Goal: Use online tool/utility: Utilize a website feature to perform a specific function

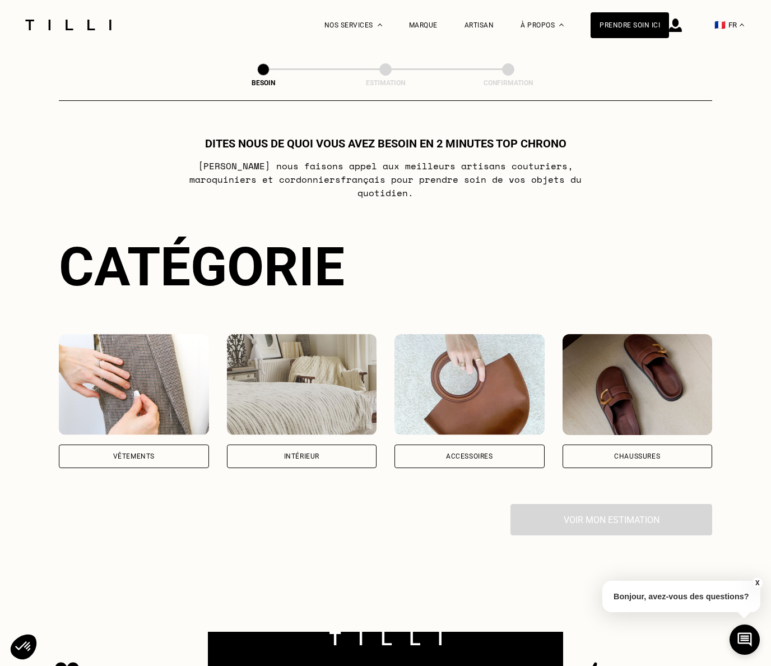
click at [299, 377] on img at bounding box center [302, 384] width 150 height 101
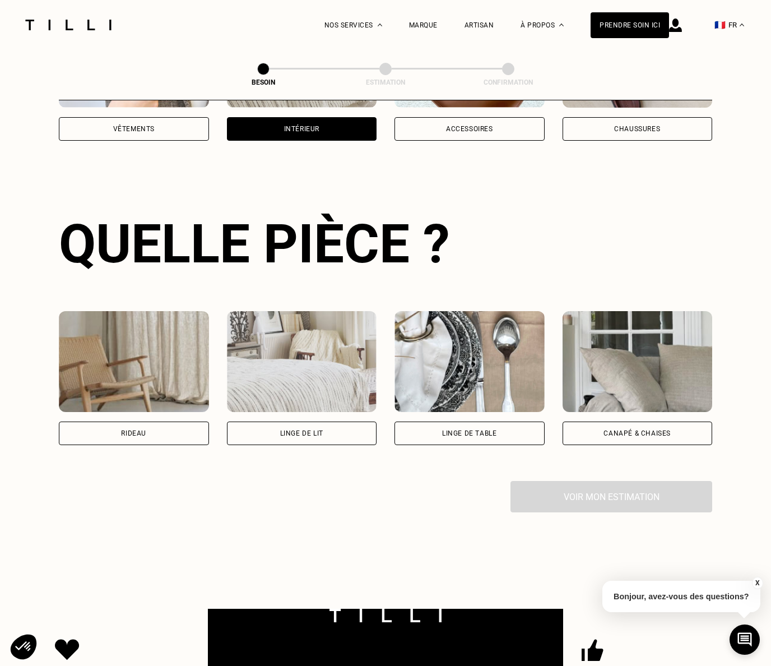
scroll to position [365, 0]
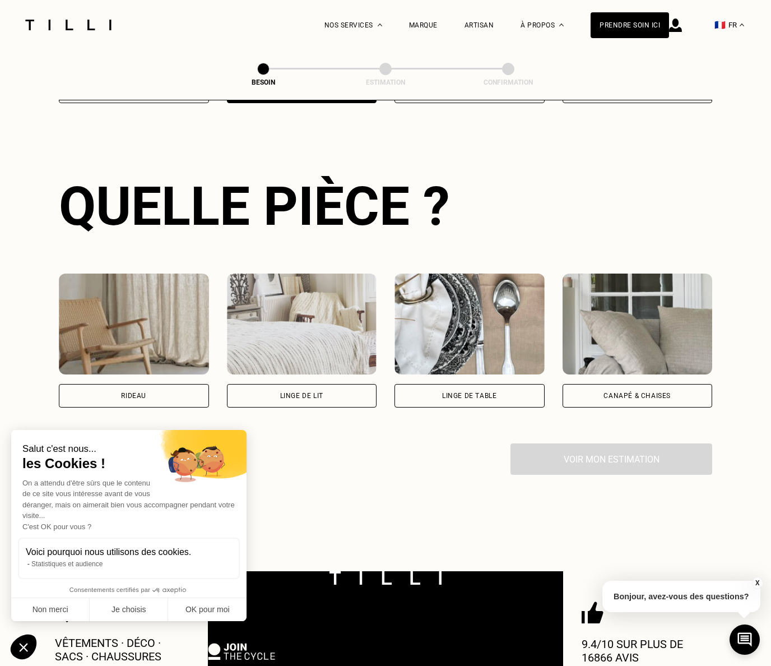
click at [165, 386] on div "Rideau" at bounding box center [134, 396] width 150 height 24
select select "FR"
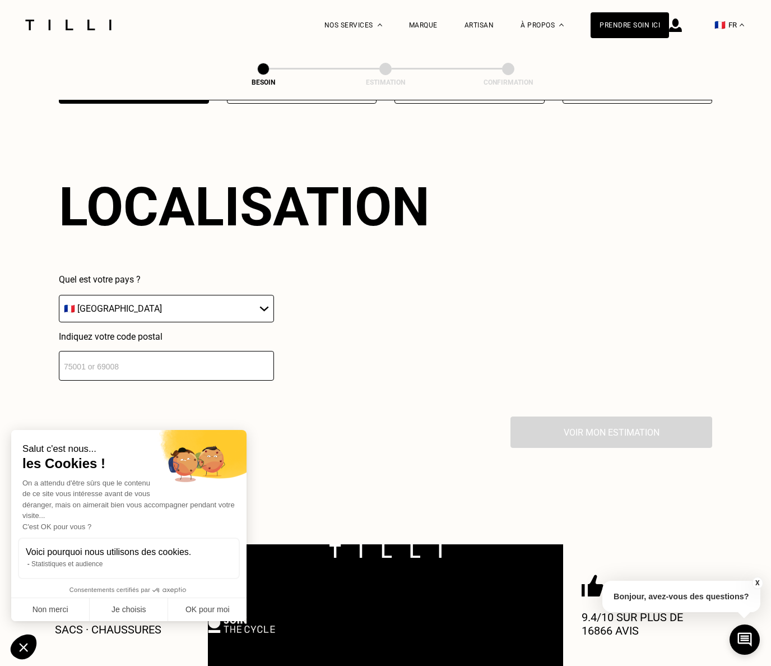
scroll to position [656, 0]
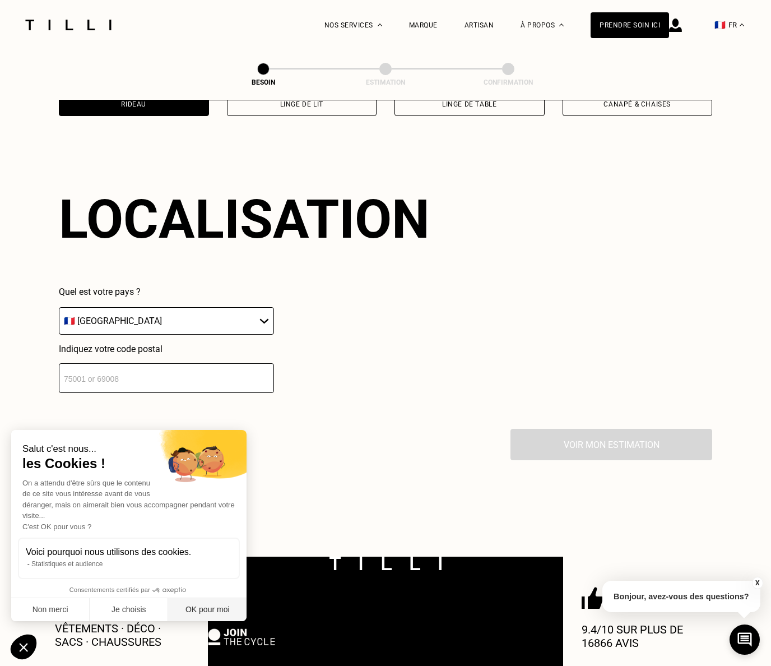
click at [199, 610] on button "OK pour moi" at bounding box center [207, 610] width 78 height 24
checkbox input "true"
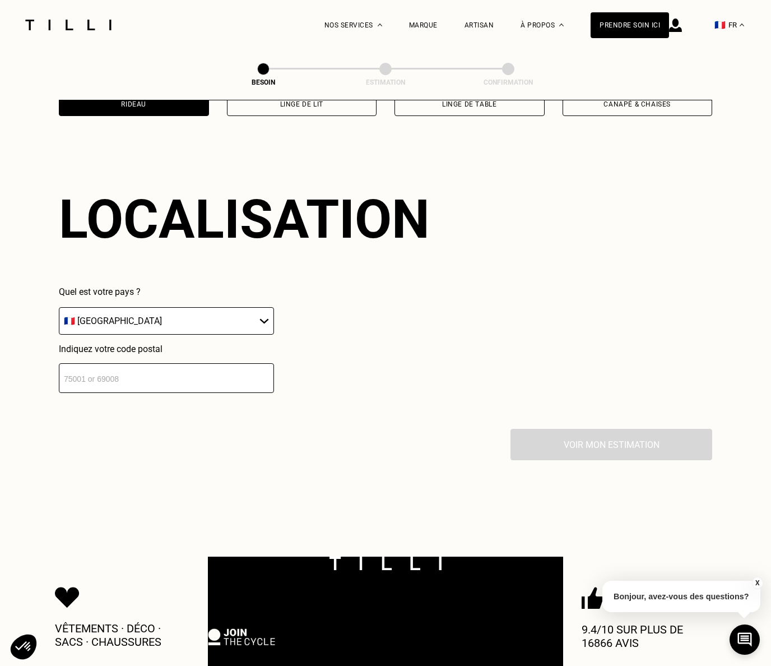
click at [149, 363] on input "number" at bounding box center [166, 378] width 215 height 30
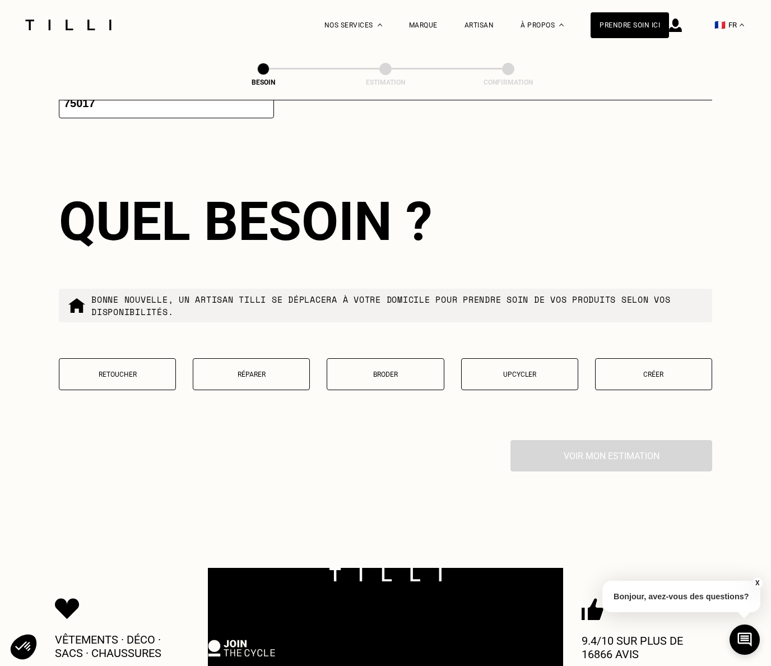
scroll to position [946, 0]
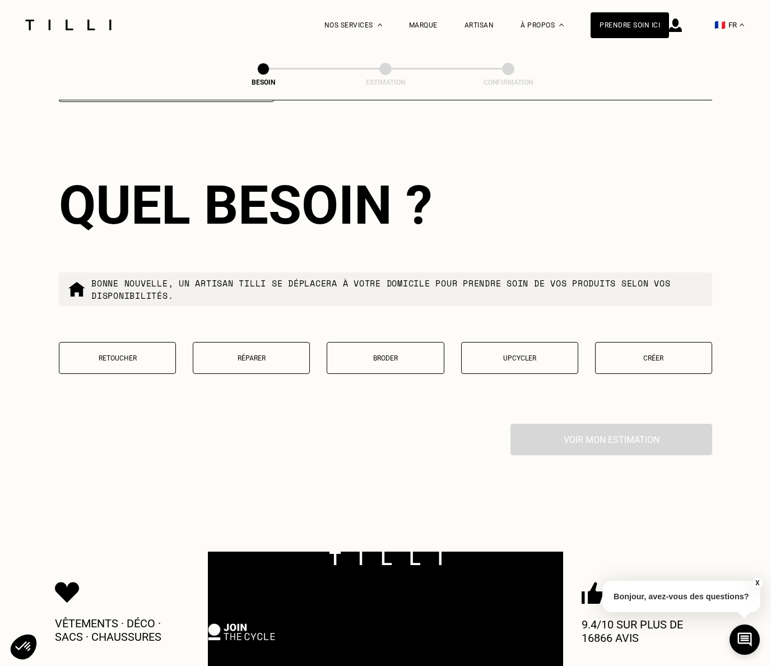
type input "75017"
click at [124, 350] on button "Retoucher" at bounding box center [117, 358] width 117 height 32
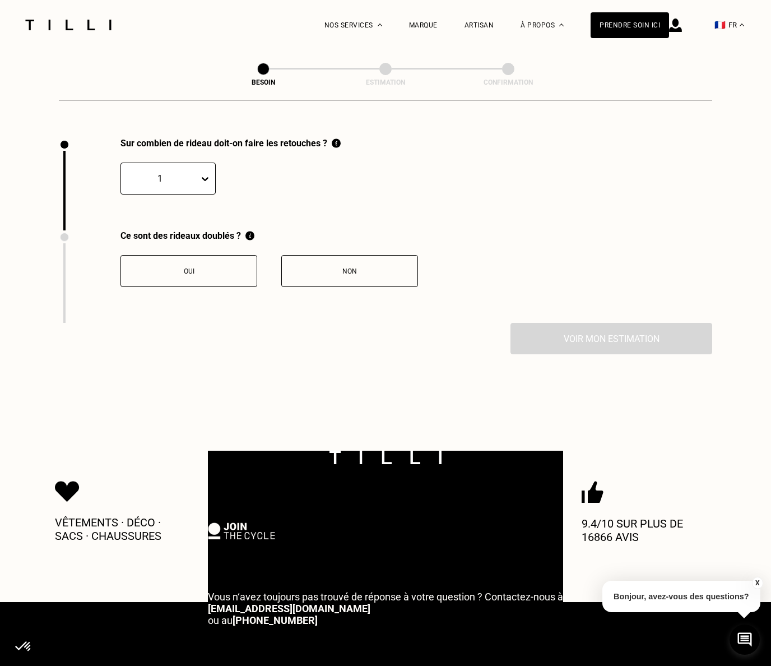
scroll to position [1229, 0]
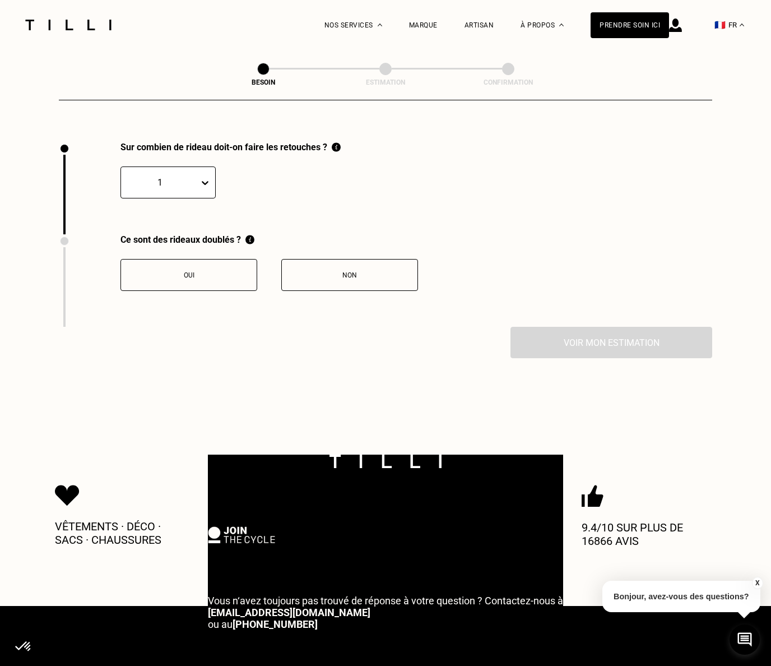
click at [202, 271] on div "Oui" at bounding box center [189, 275] width 124 height 8
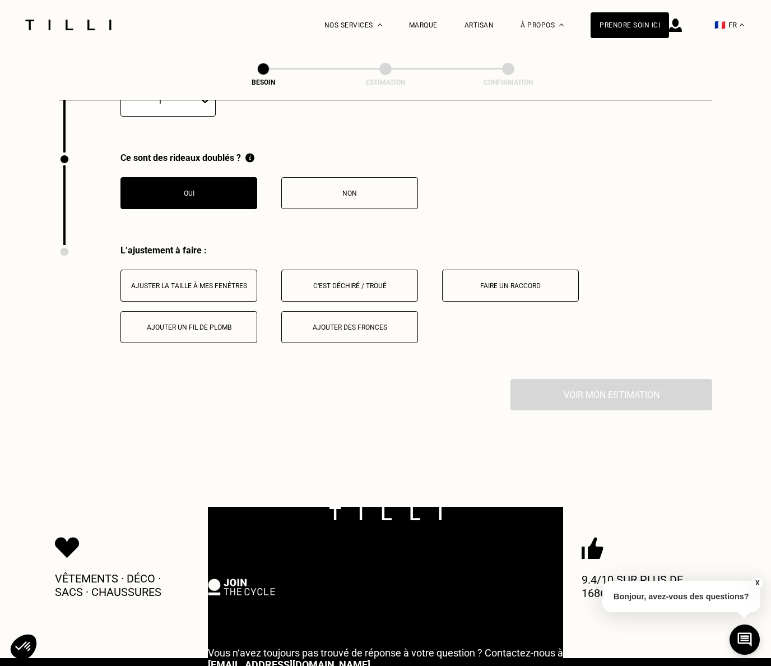
scroll to position [1418, 0]
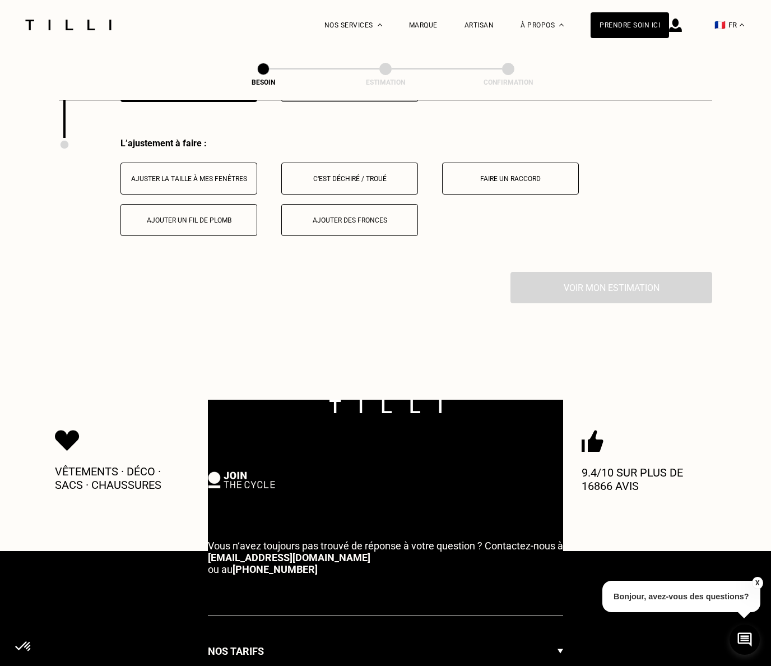
click at [209, 175] on div "Ajuster la taille à mes fenêtres" at bounding box center [189, 179] width 124 height 8
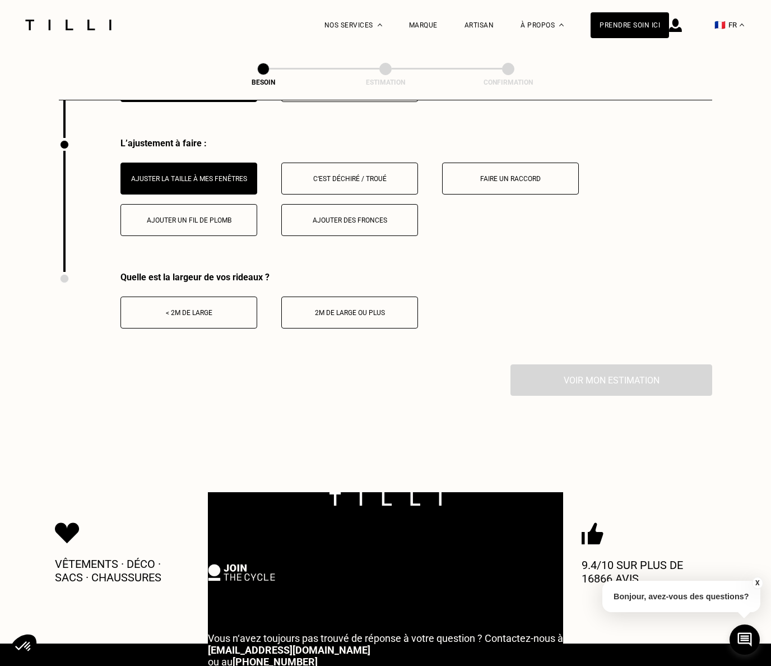
click at [348, 311] on button "2m de large ou plus" at bounding box center [349, 312] width 137 height 32
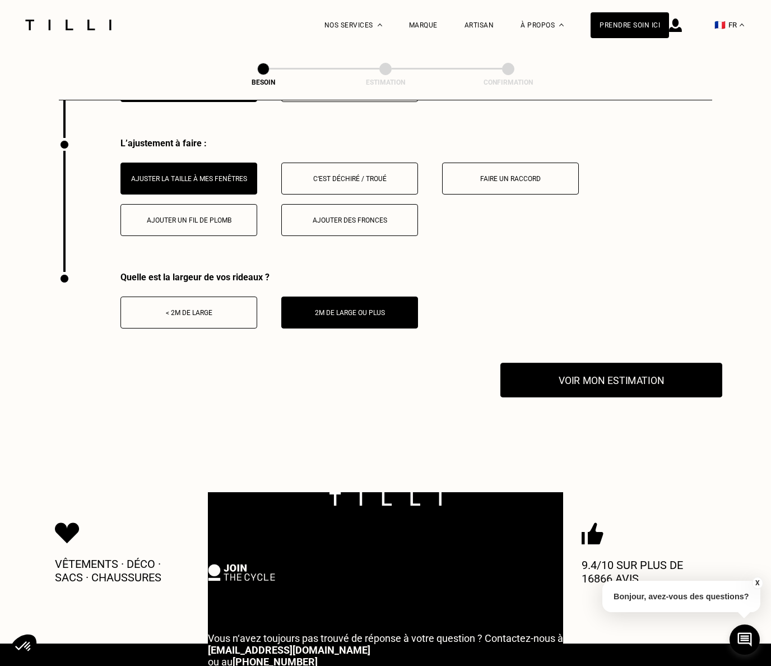
click at [615, 363] on button "Voir mon estimation" at bounding box center [611, 380] width 222 height 35
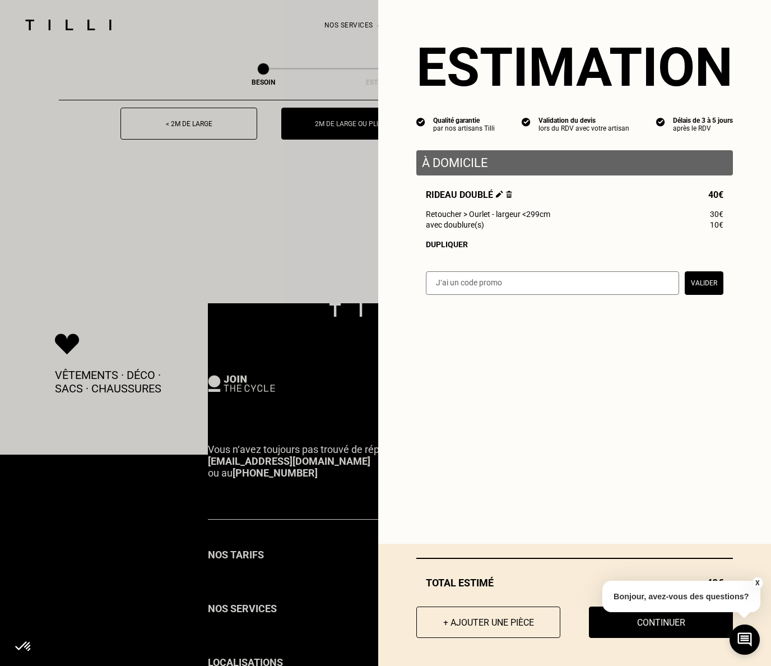
scroll to position [1605, 0]
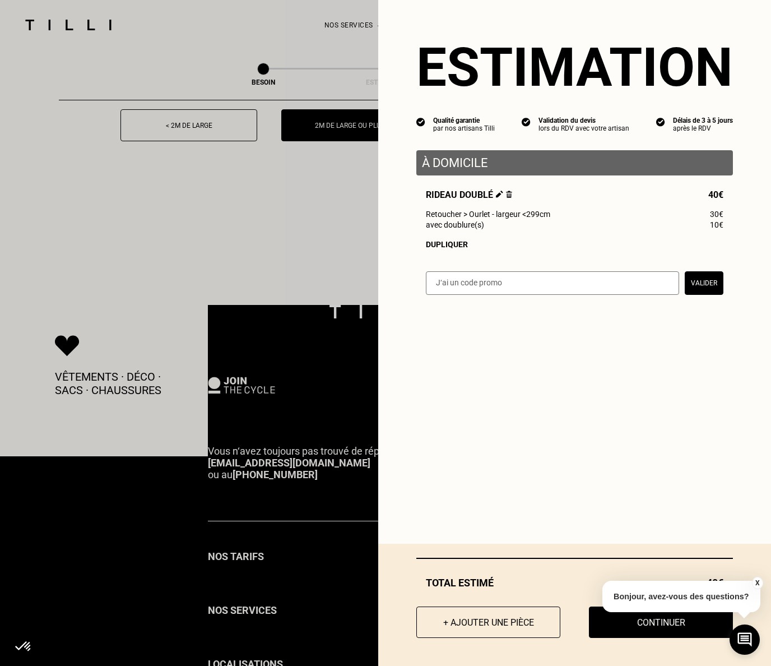
click at [756, 581] on button "X" at bounding box center [757, 583] width 11 height 12
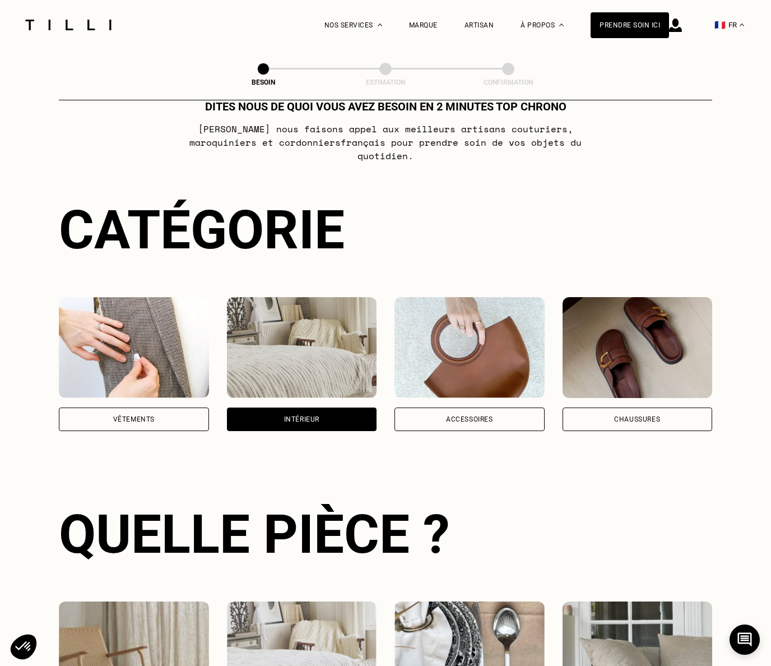
scroll to position [0, 0]
